Goal: Transaction & Acquisition: Purchase product/service

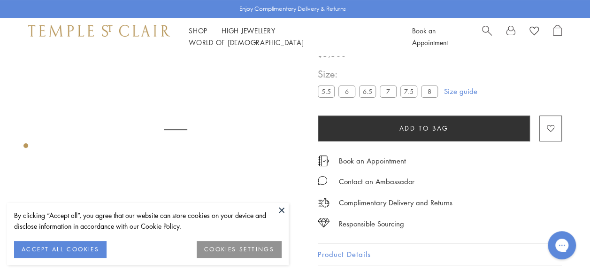
scroll to position [55, 0]
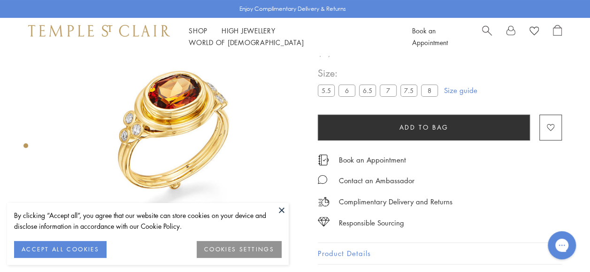
click at [280, 209] on button at bounding box center [282, 210] width 14 height 14
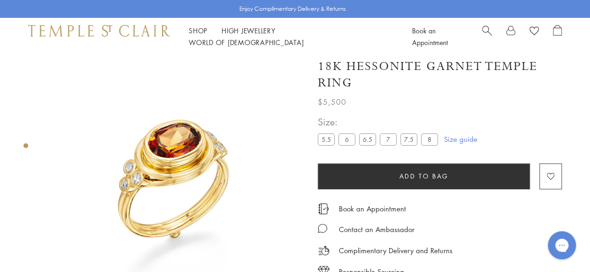
scroll to position [0, 0]
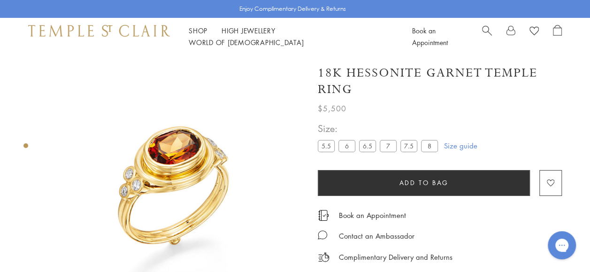
click at [589, 50] on div "Shop Shop Categories Amulets Pendants & Charms Lockets Chains & Leather Cords E…" at bounding box center [295, 37] width 590 height 38
click at [364, 147] on label "6.5" at bounding box center [367, 146] width 17 height 12
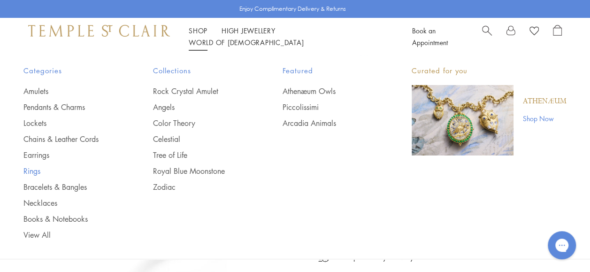
click at [38, 172] on link "Rings" at bounding box center [69, 171] width 92 height 10
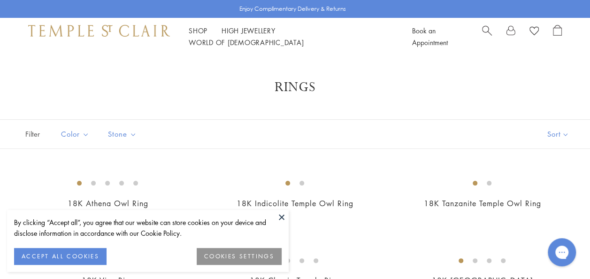
click at [282, 217] on button at bounding box center [282, 217] width 14 height 14
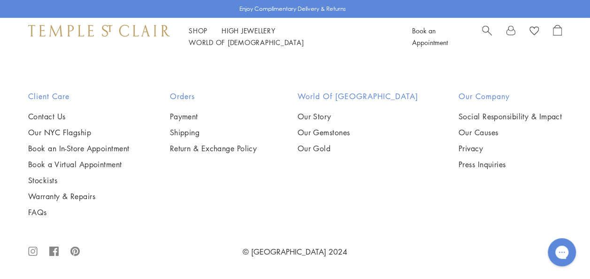
scroll to position [1871, 0]
